Goal: Task Accomplishment & Management: Manage account settings

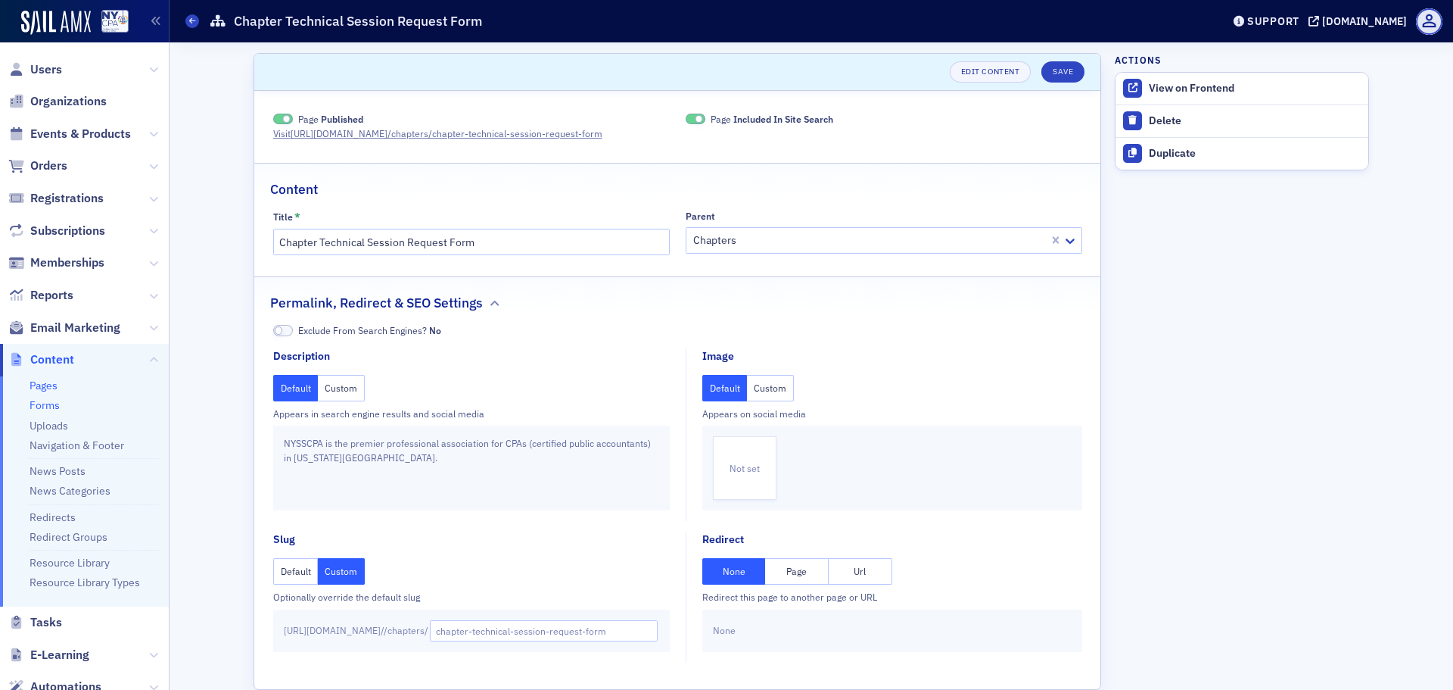
click at [47, 400] on link "Forms" at bounding box center [45, 405] width 30 height 14
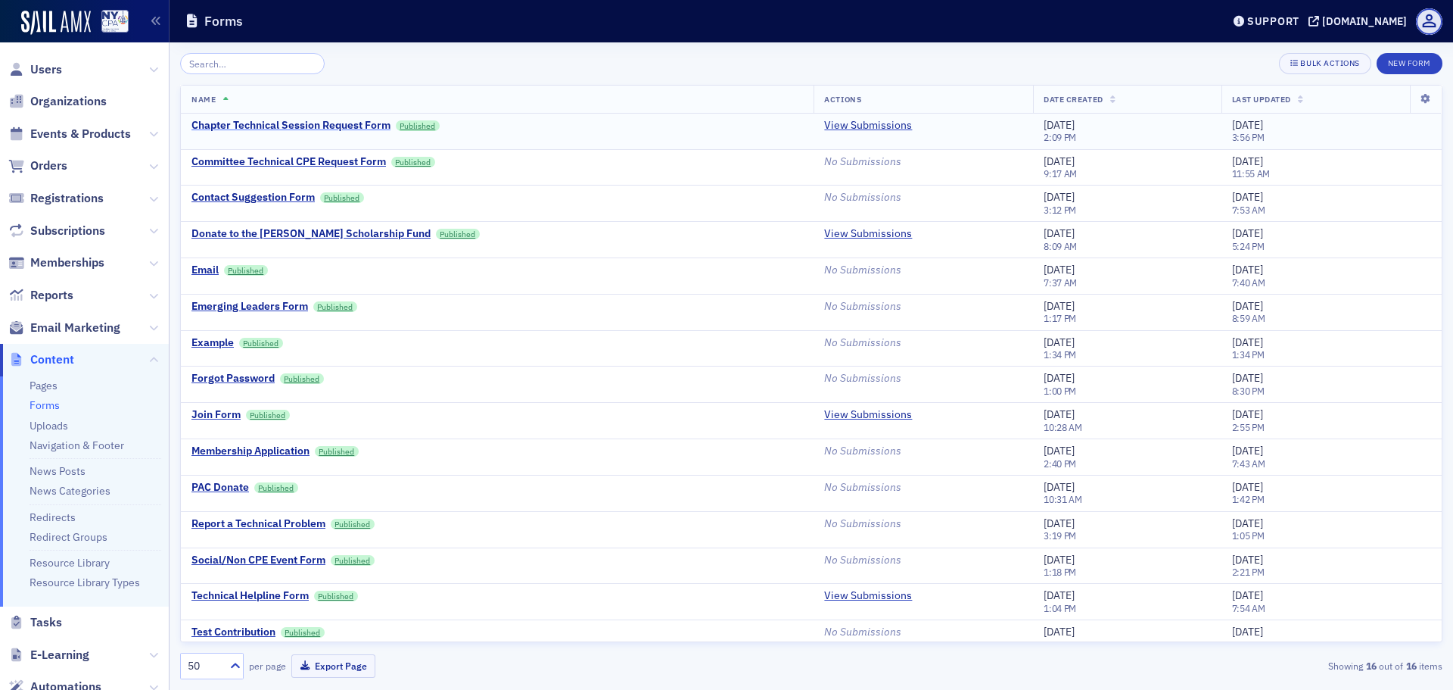
click at [347, 121] on div "Chapter Technical Session Request Form" at bounding box center [291, 126] width 199 height 14
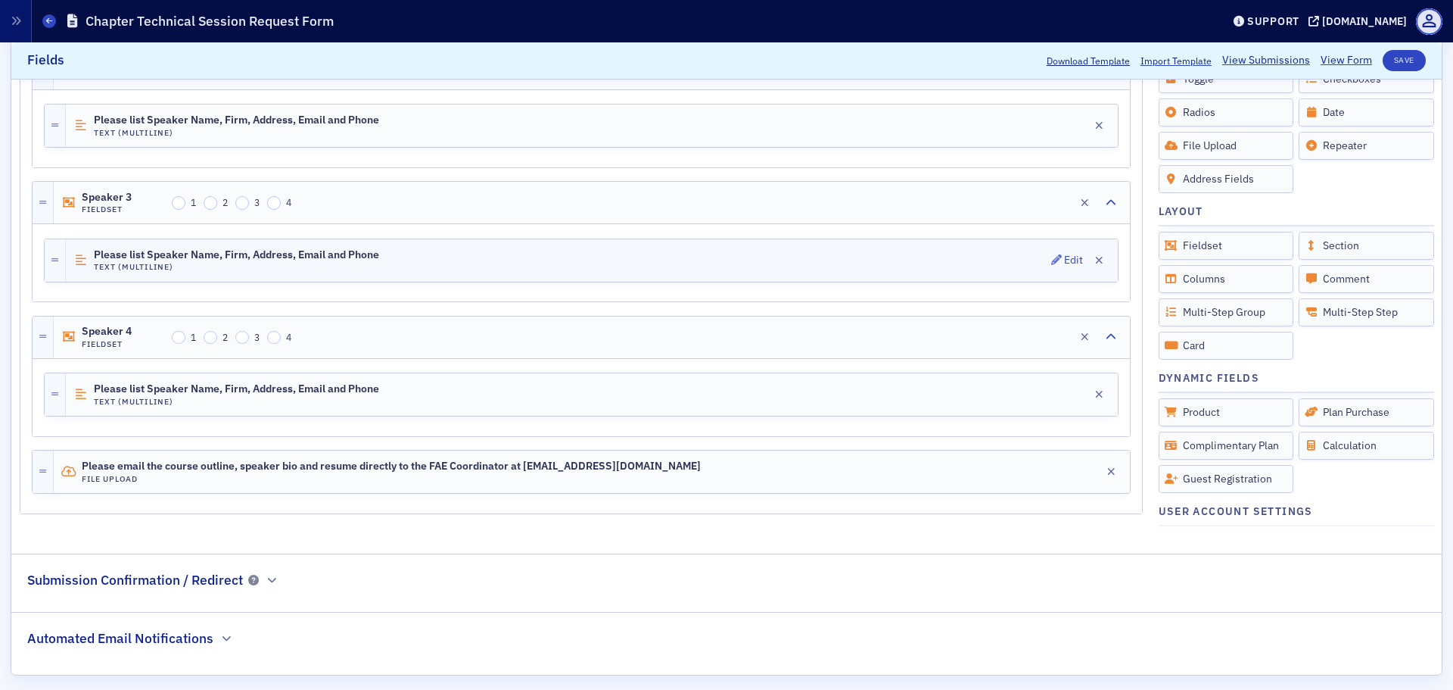
scroll to position [2305, 0]
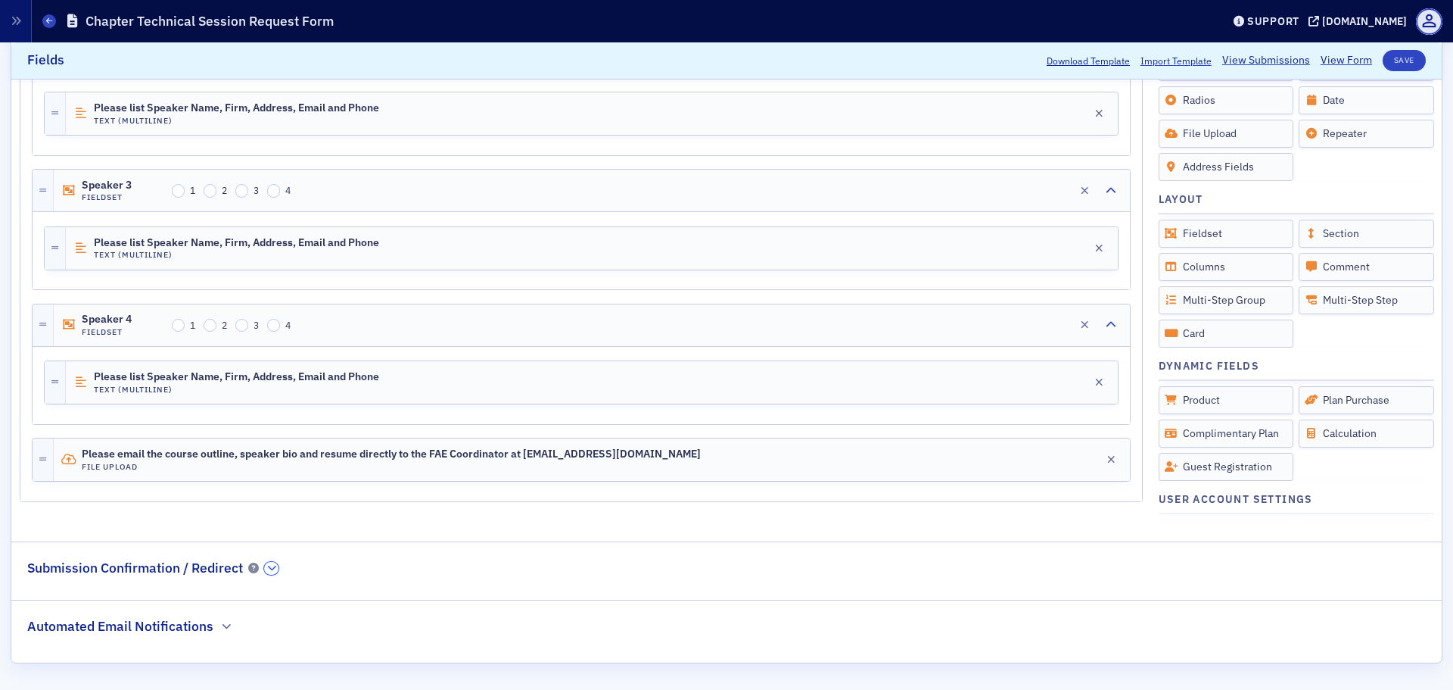
click at [267, 568] on icon "button" at bounding box center [271, 567] width 9 height 9
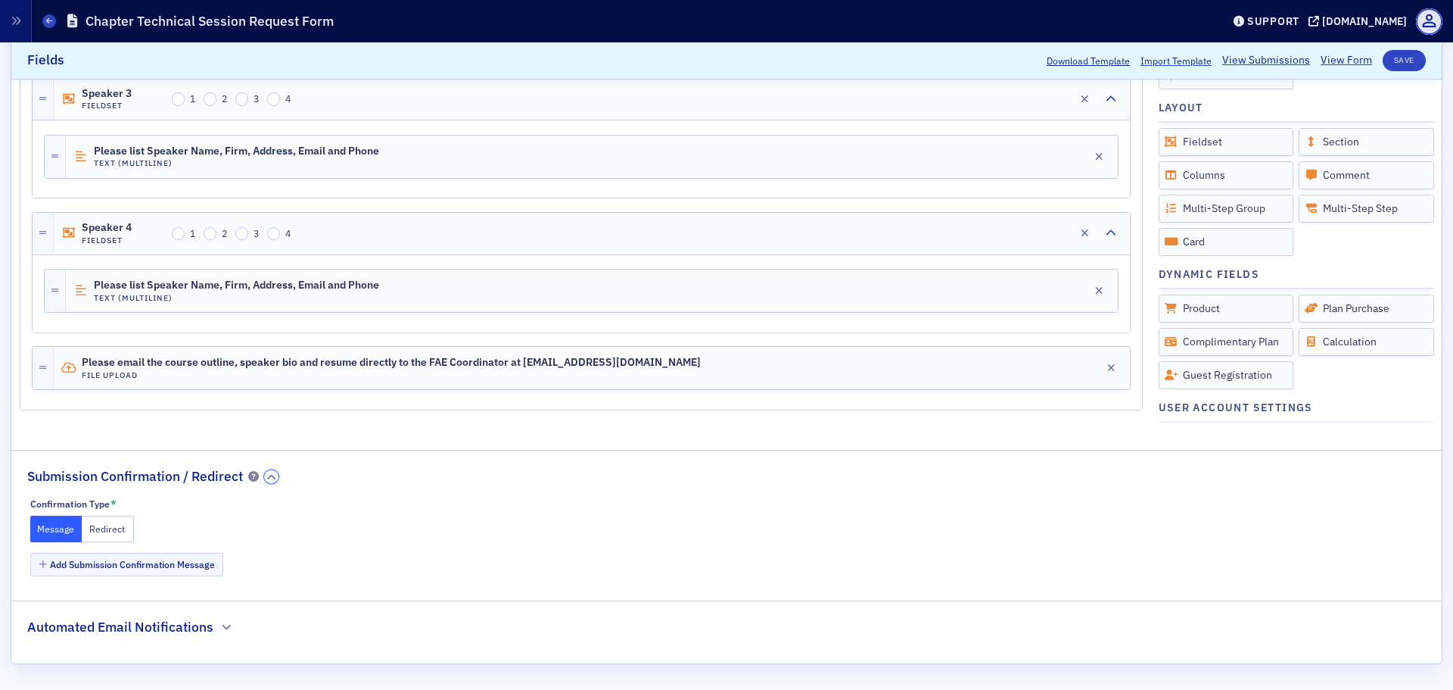
scroll to position [2397, 0]
click at [222, 622] on icon "button" at bounding box center [226, 626] width 9 height 9
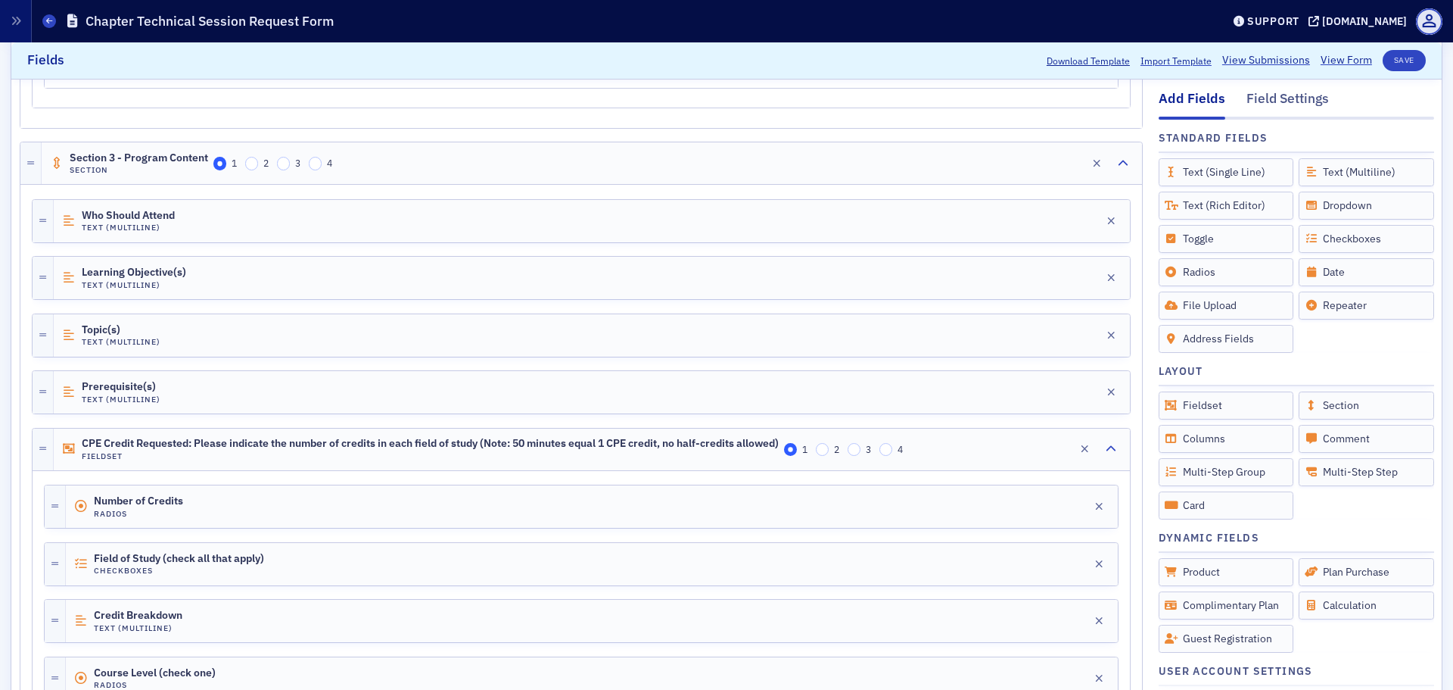
scroll to position [808, 0]
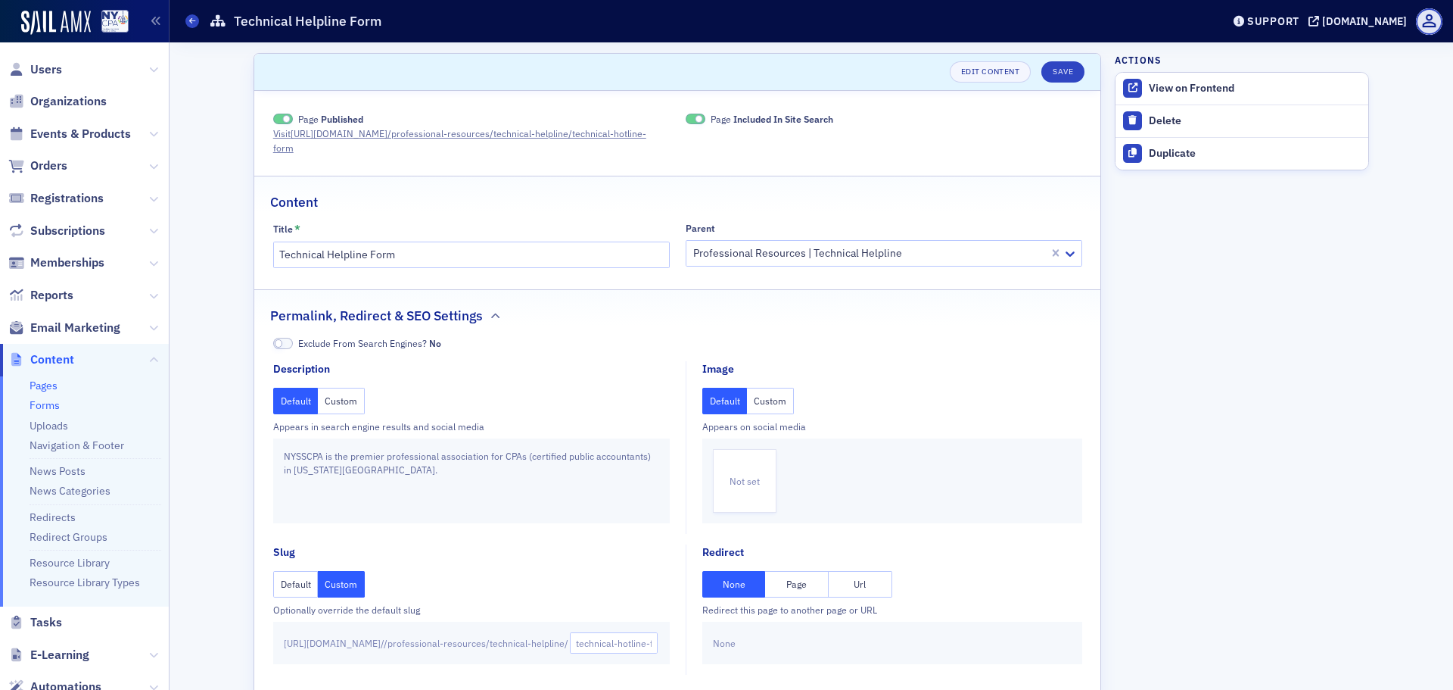
click at [48, 407] on link "Forms" at bounding box center [45, 405] width 30 height 14
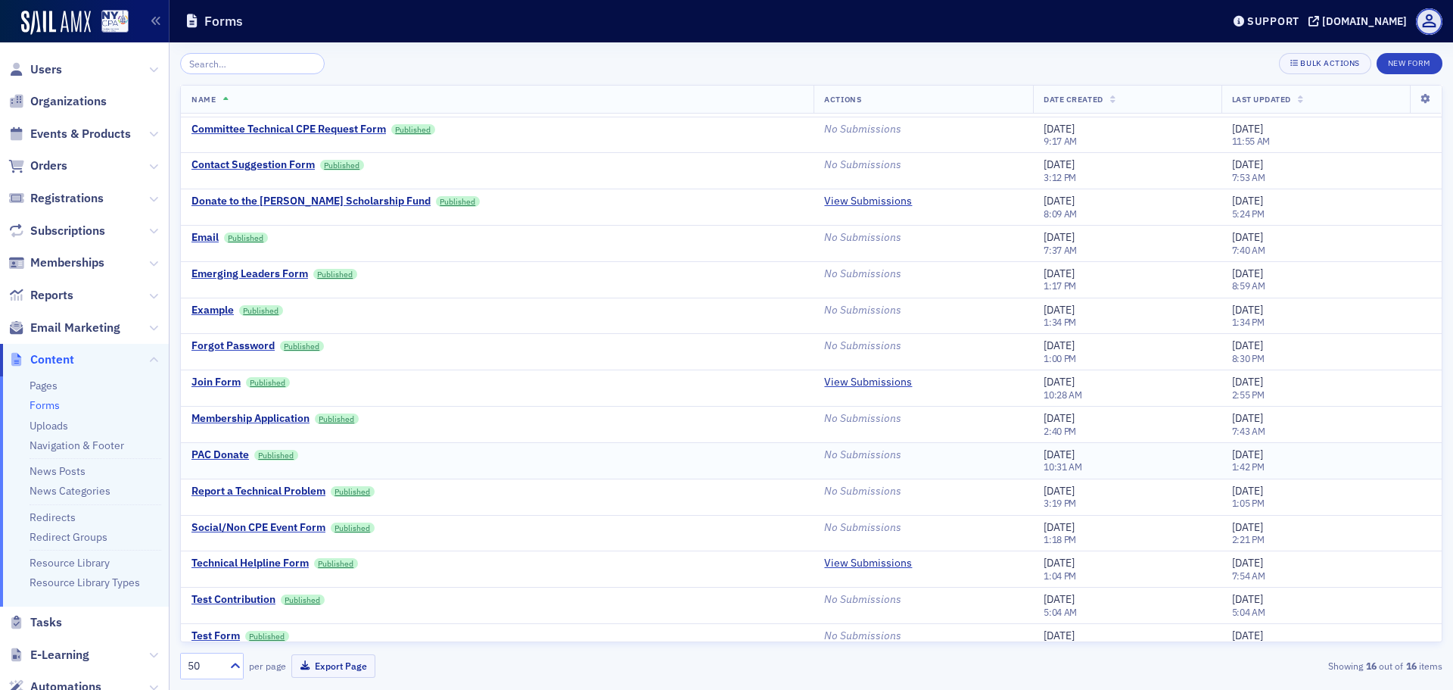
scroll to position [51, 0]
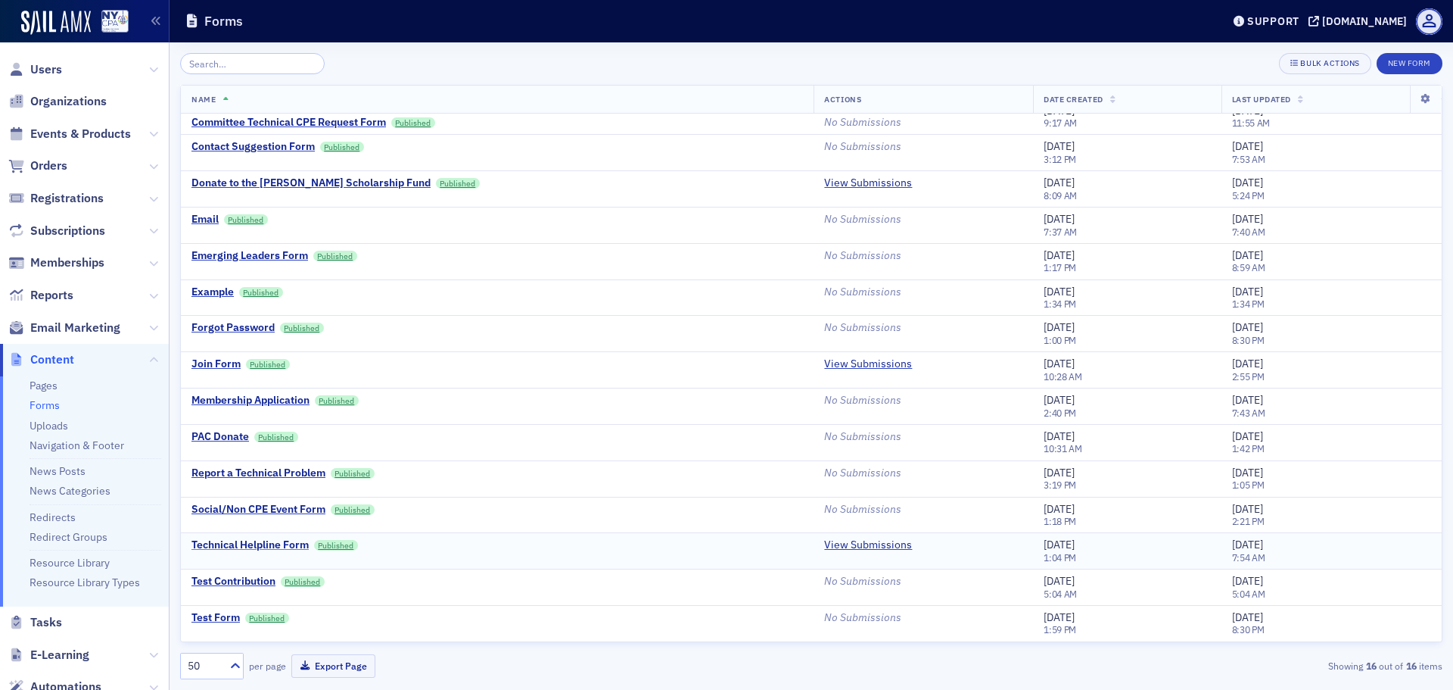
click at [273, 546] on div "Technical Helpline Form" at bounding box center [250, 545] width 117 height 14
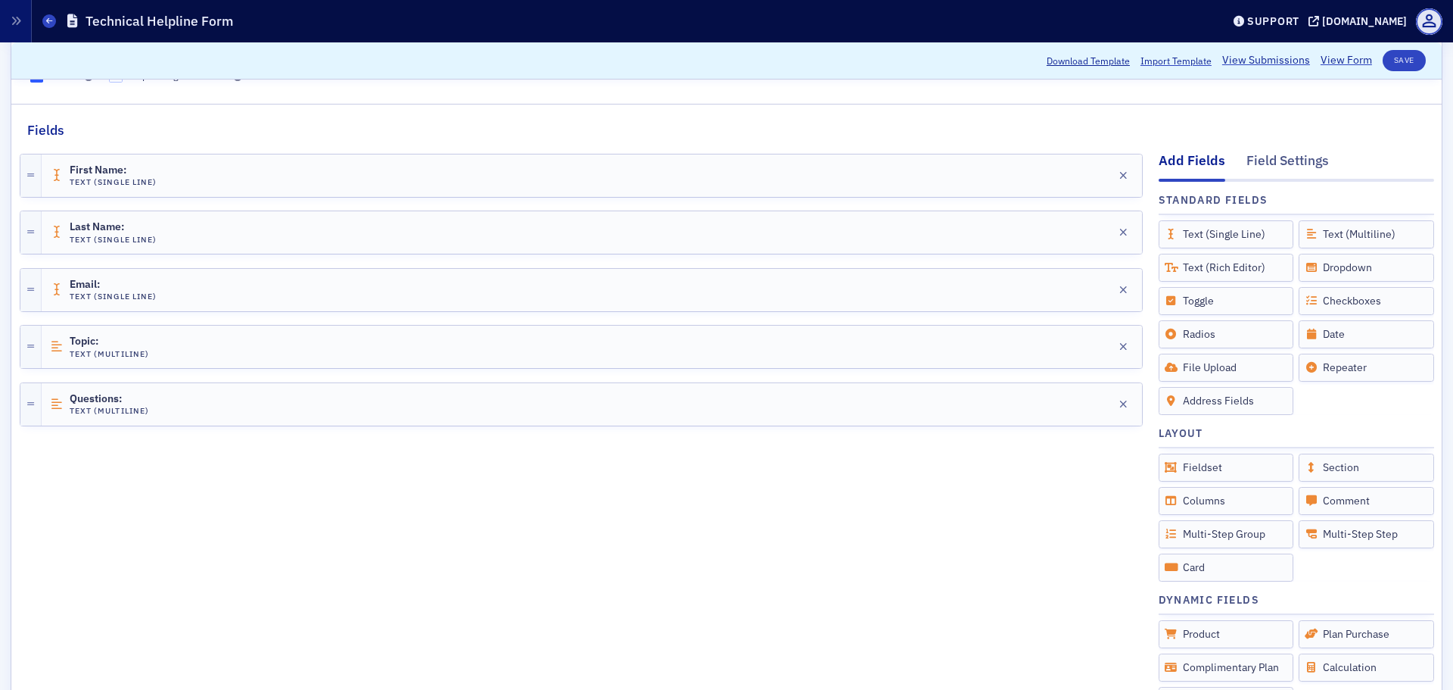
scroll to position [394, 0]
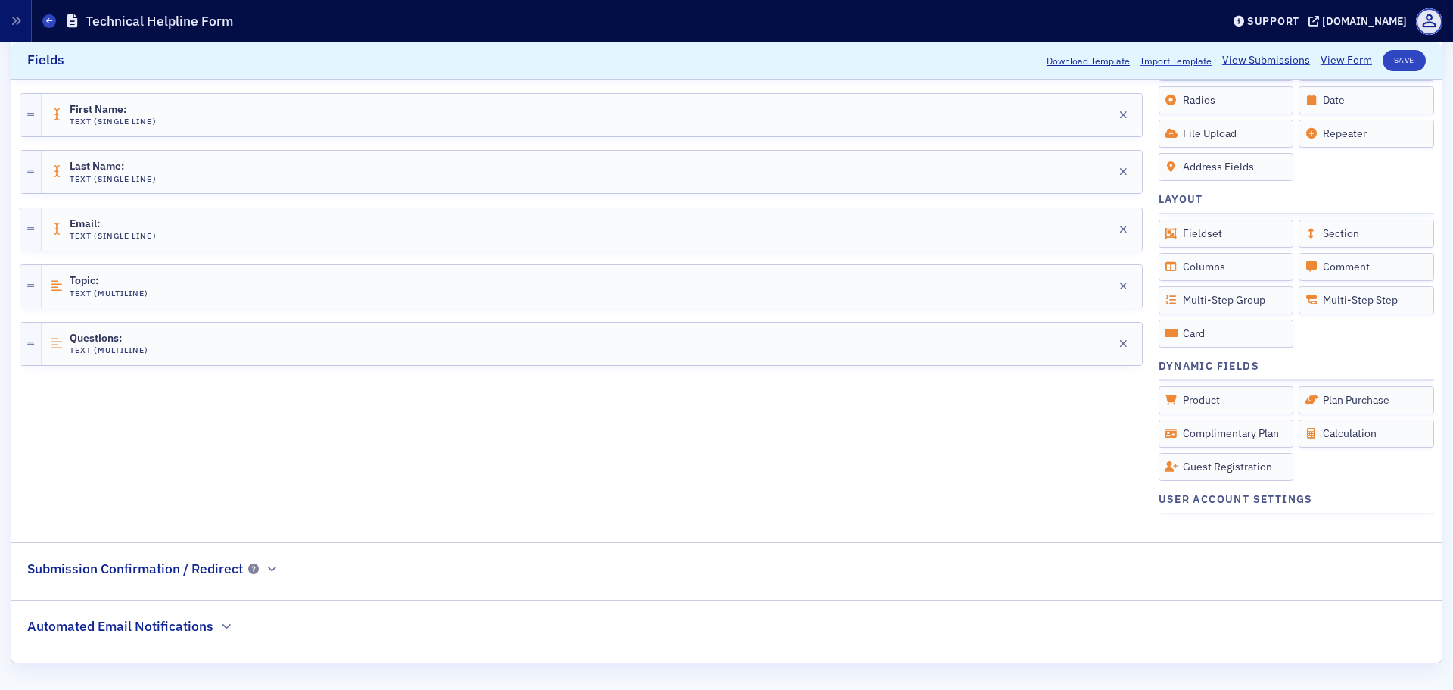
click at [266, 575] on div "Submission Confirmation / Redirect" at bounding box center [152, 561] width 251 height 36
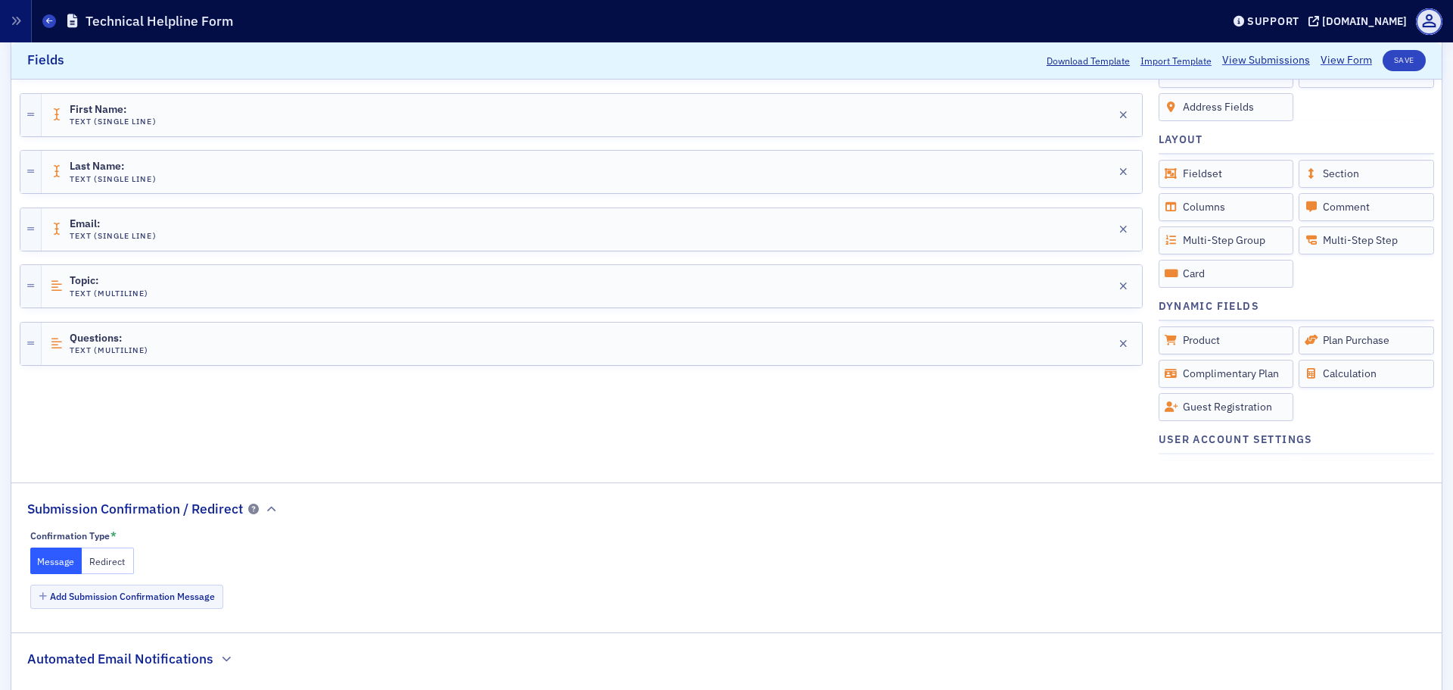
scroll to position [486, 0]
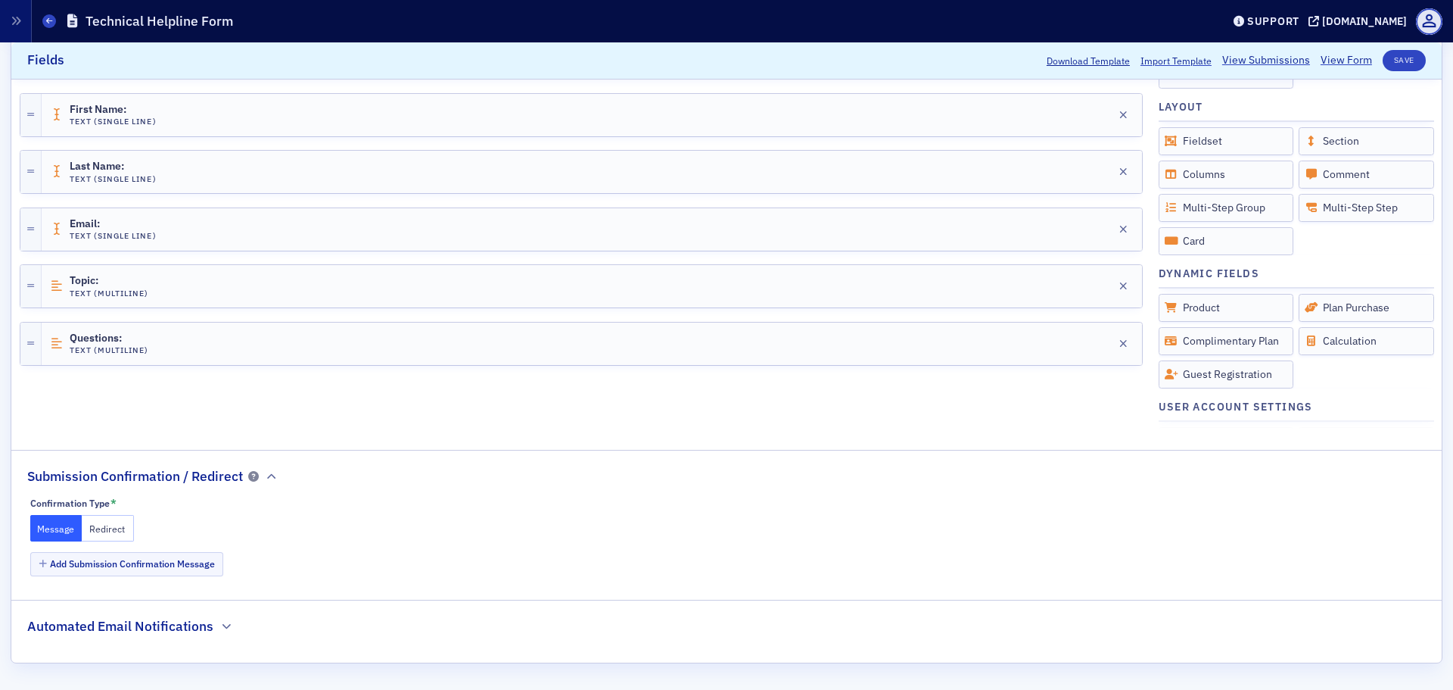
click at [179, 624] on h2 "Automated Email Notifications" at bounding box center [120, 626] width 186 height 20
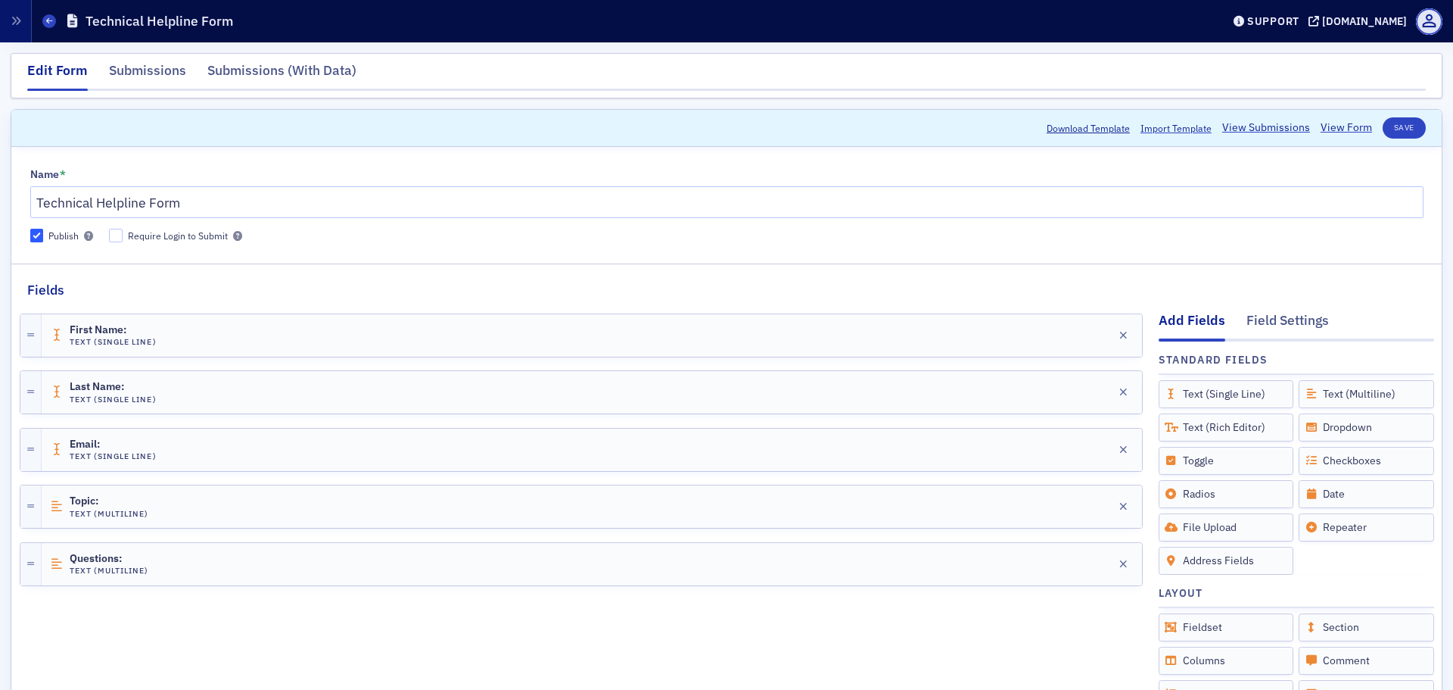
scroll to position [523, 0]
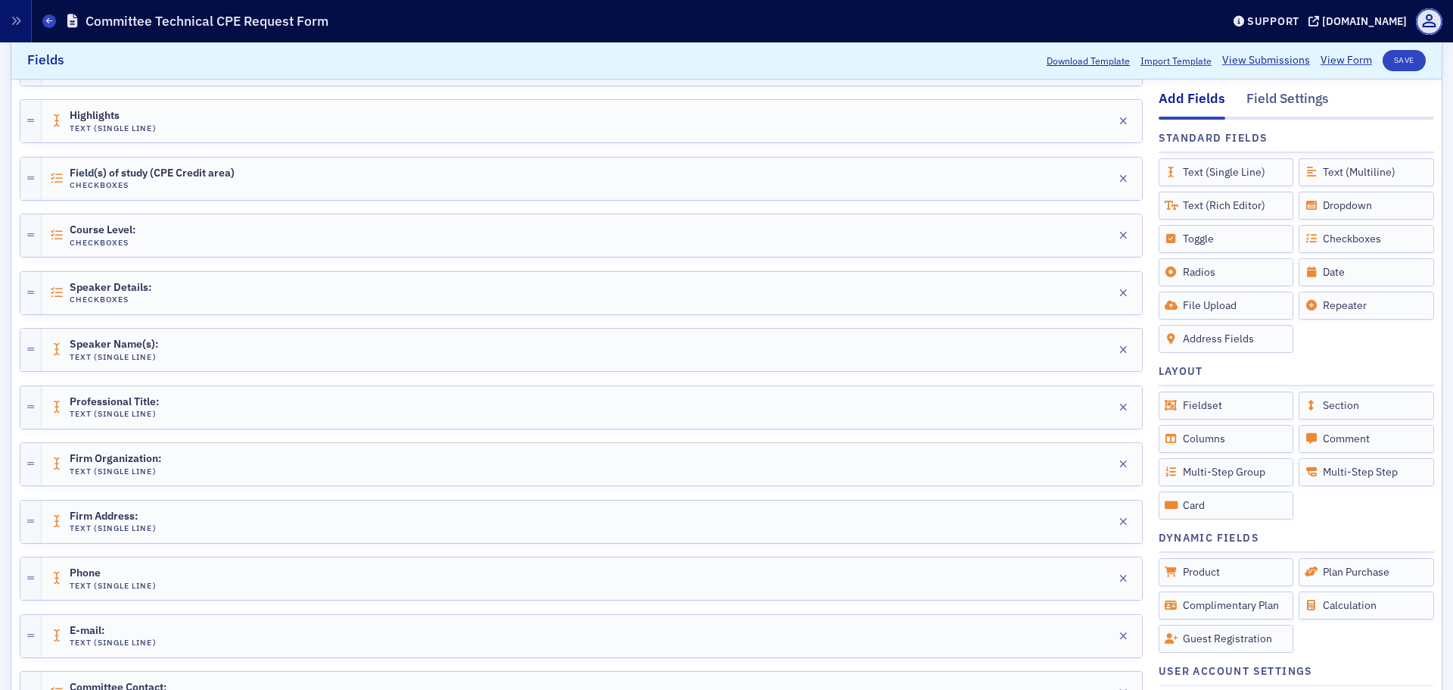
scroll to position [1721, 0]
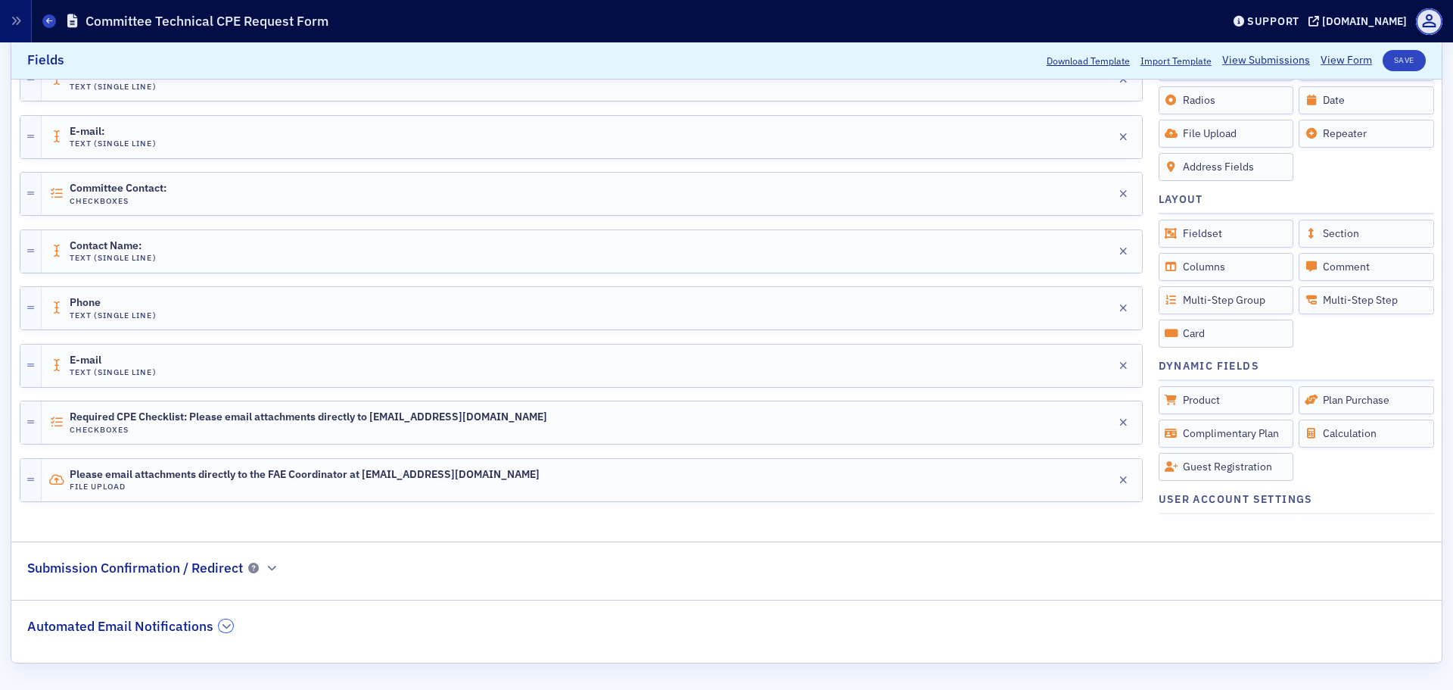
drag, startPoint x: 220, startPoint y: 625, endPoint x: 228, endPoint y: 612, distance: 14.3
click at [222, 625] on icon "button" at bounding box center [226, 626] width 9 height 9
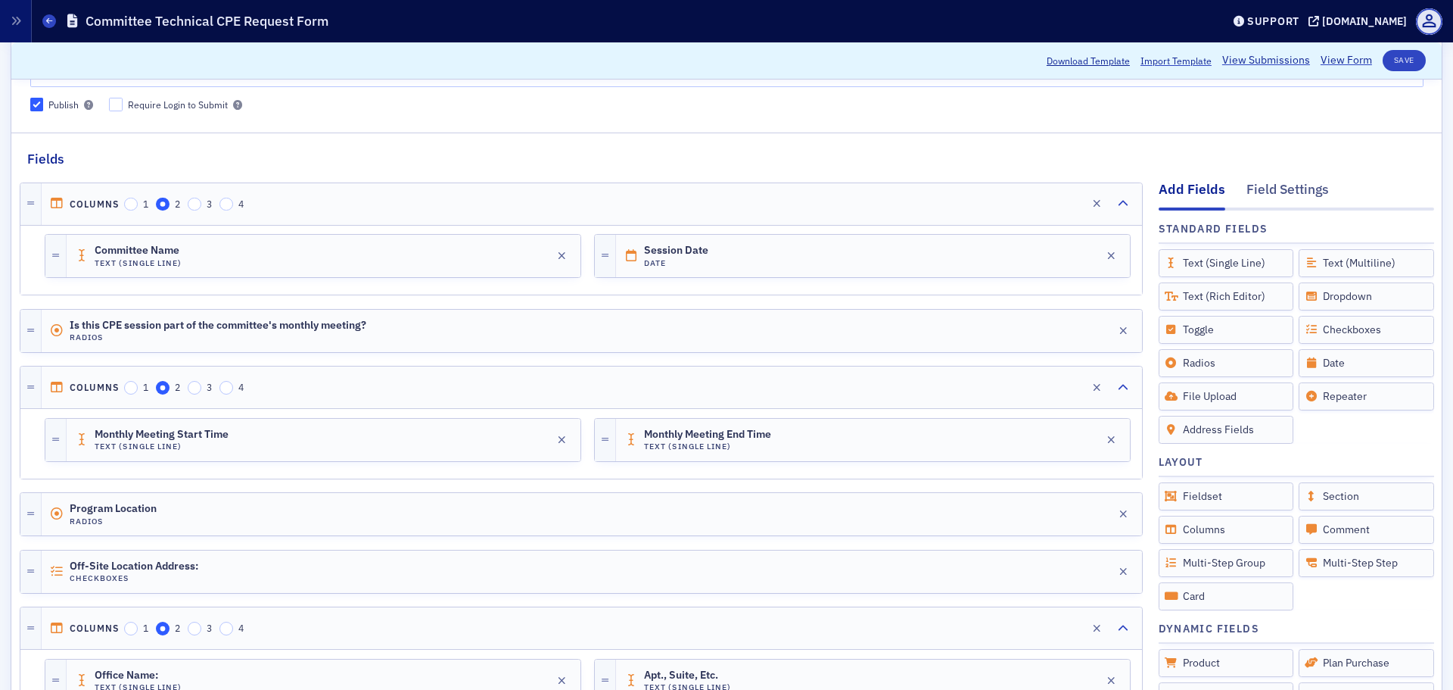
scroll to position [0, 0]
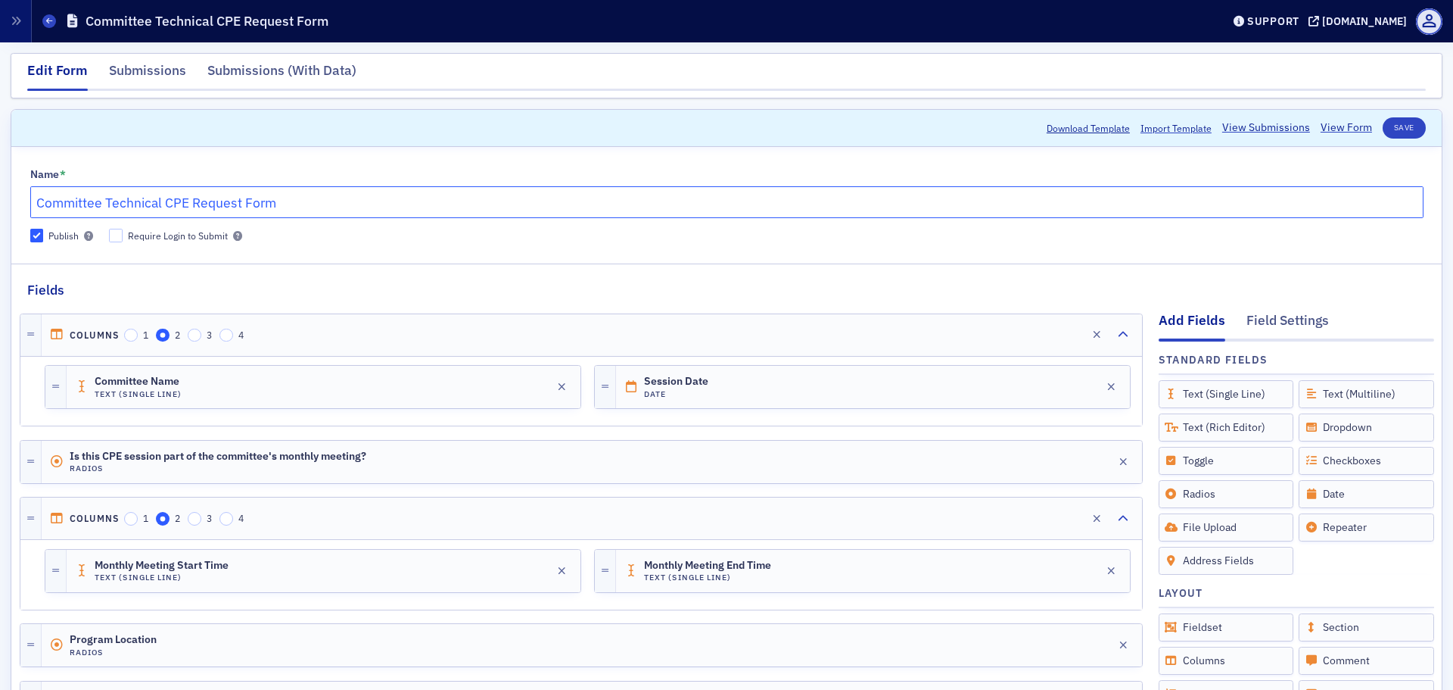
click at [201, 188] on input "Committee Technical CPE Request Form" at bounding box center [727, 202] width 1394 height 32
